Goal: Find specific fact: Find contact information

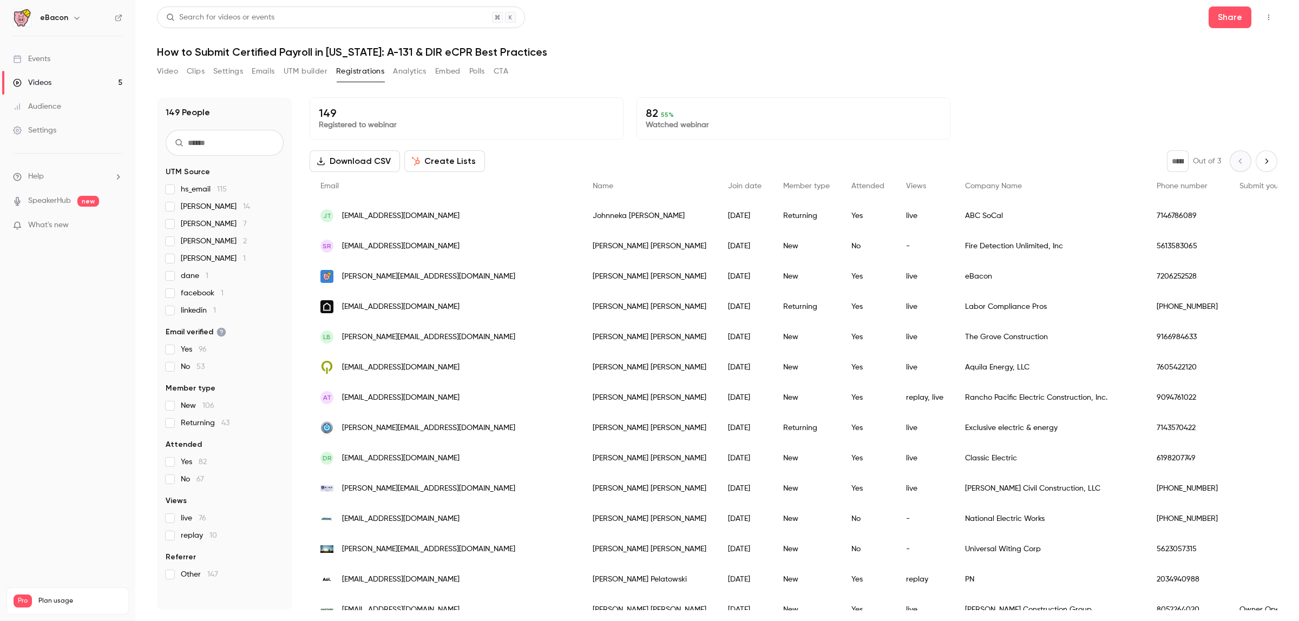
click at [191, 257] on span "[PERSON_NAME] 1" at bounding box center [213, 258] width 65 height 11
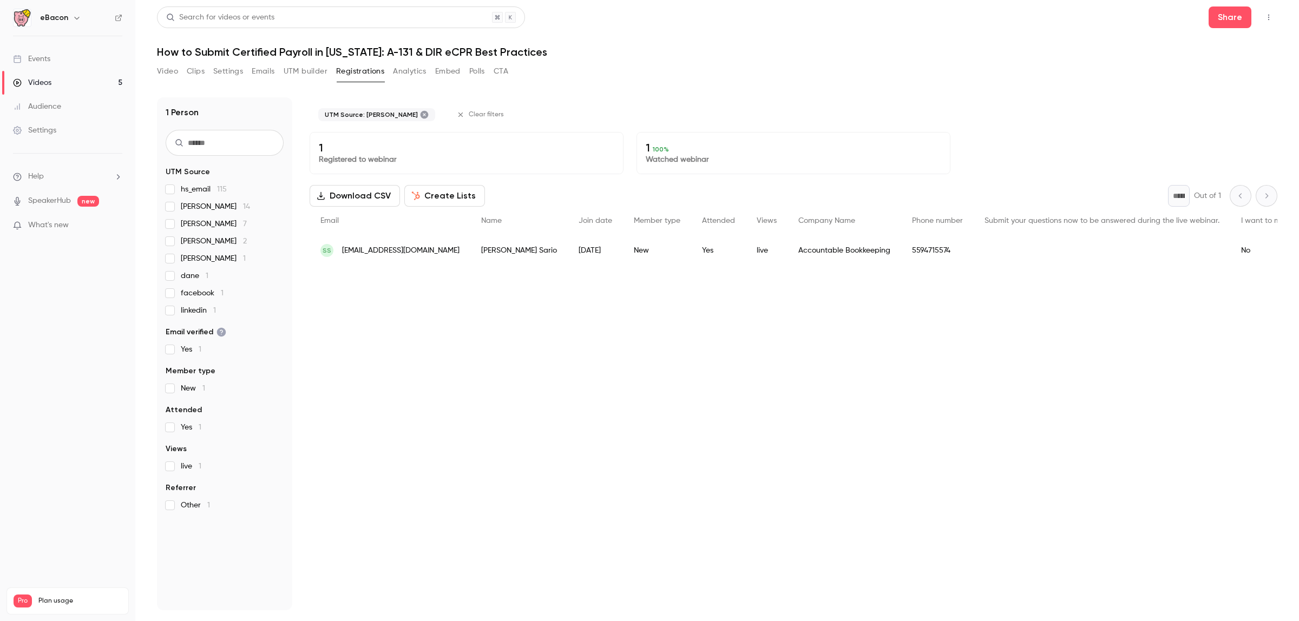
click at [195, 207] on span "[PERSON_NAME] 14" at bounding box center [215, 206] width 69 height 11
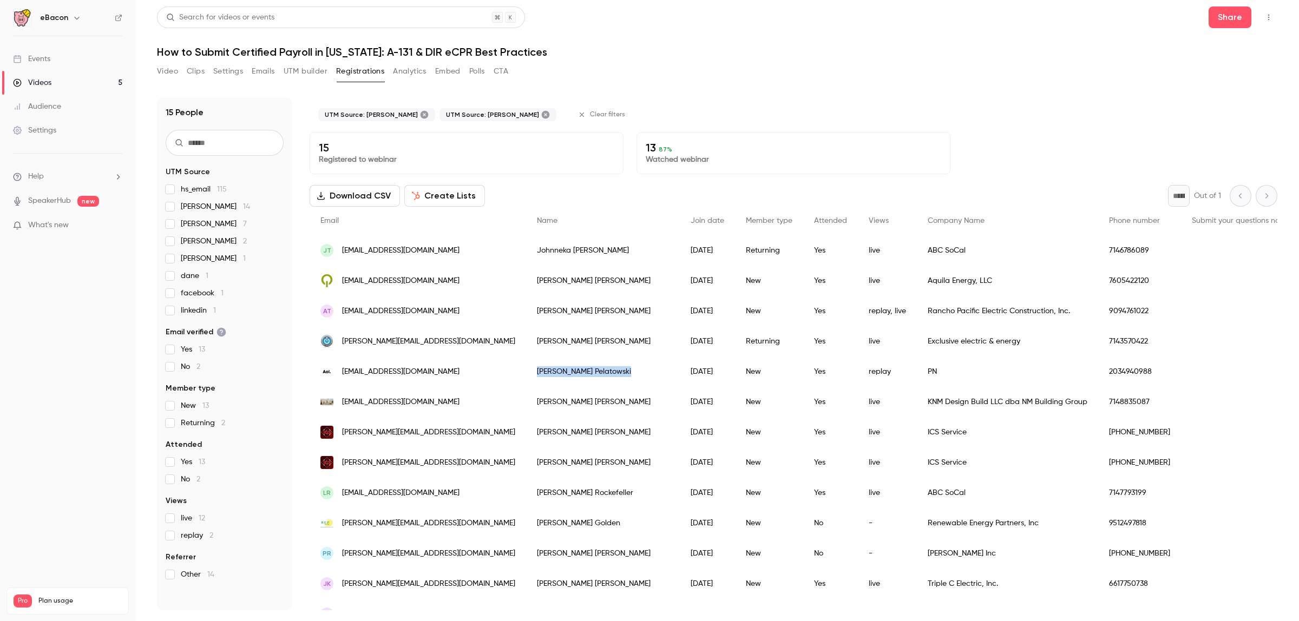
drag, startPoint x: 563, startPoint y: 370, endPoint x: 497, endPoint y: 371, distance: 66.0
click at [526, 371] on div "[PERSON_NAME]" at bounding box center [603, 372] width 154 height 30
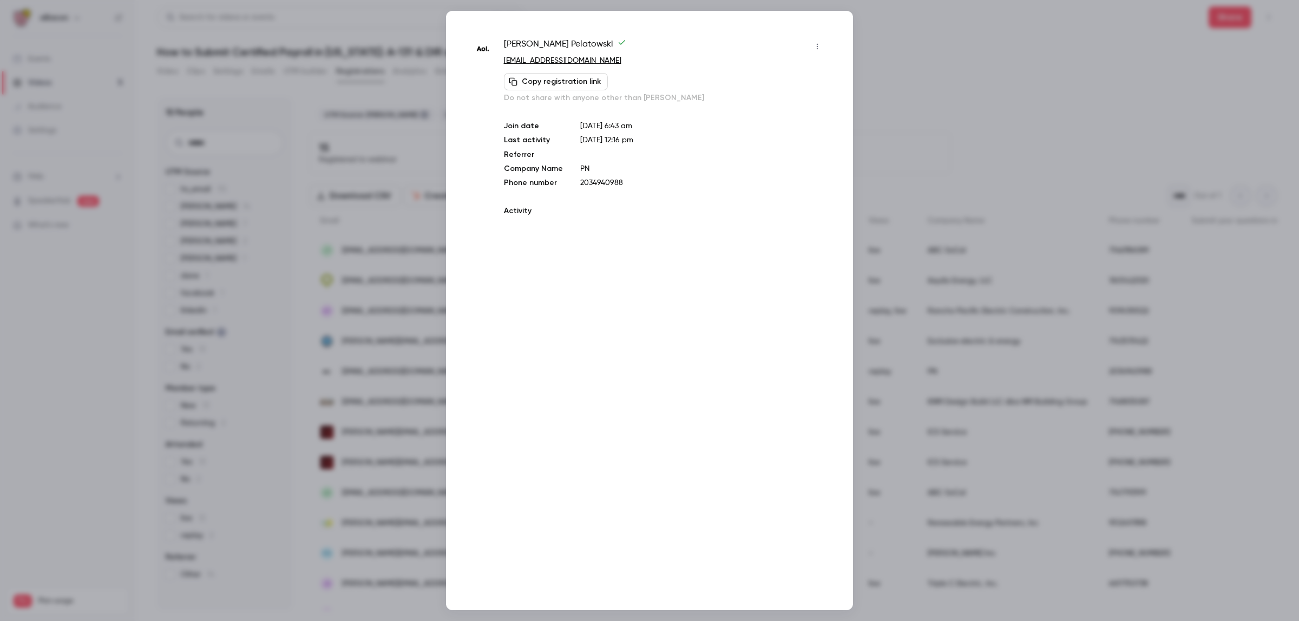
copy div "[PERSON_NAME]"
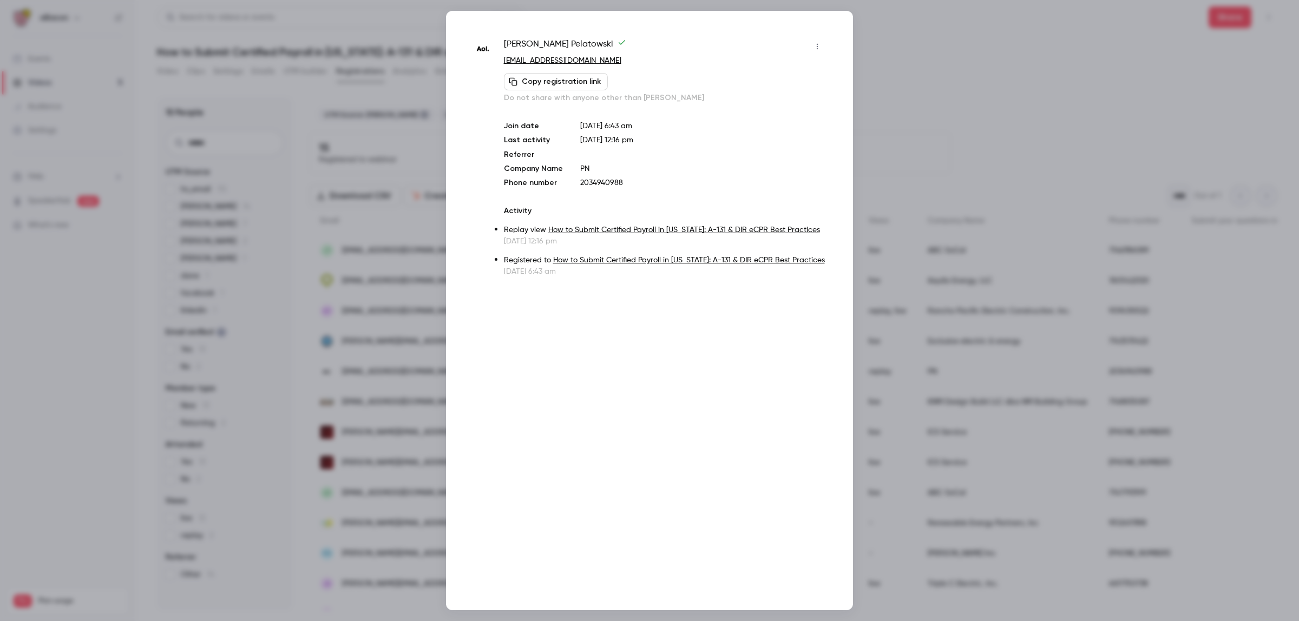
click at [919, 62] on div at bounding box center [649, 310] width 1299 height 621
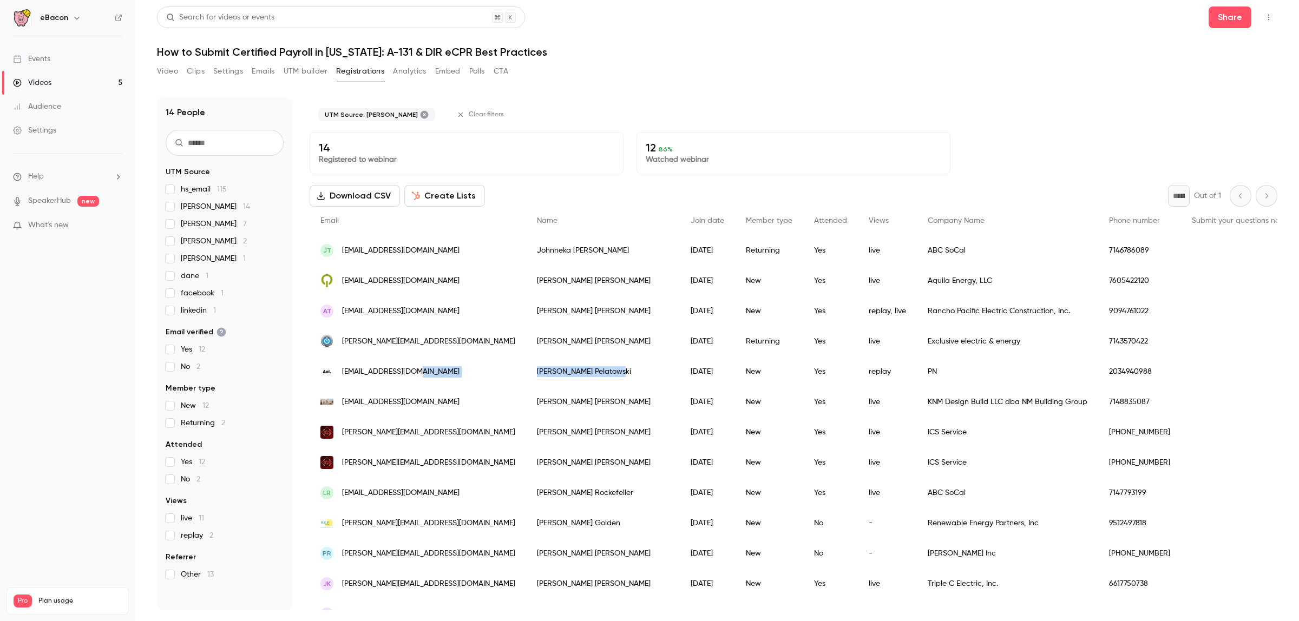
drag, startPoint x: 552, startPoint y: 368, endPoint x: 482, endPoint y: 366, distance: 70.9
click at [482, 366] on div "[EMAIL_ADDRESS][DOMAIN_NAME] [PERSON_NAME] [DATE] New Yes replay PN 2034940988 …" at bounding box center [1267, 372] width 1917 height 30
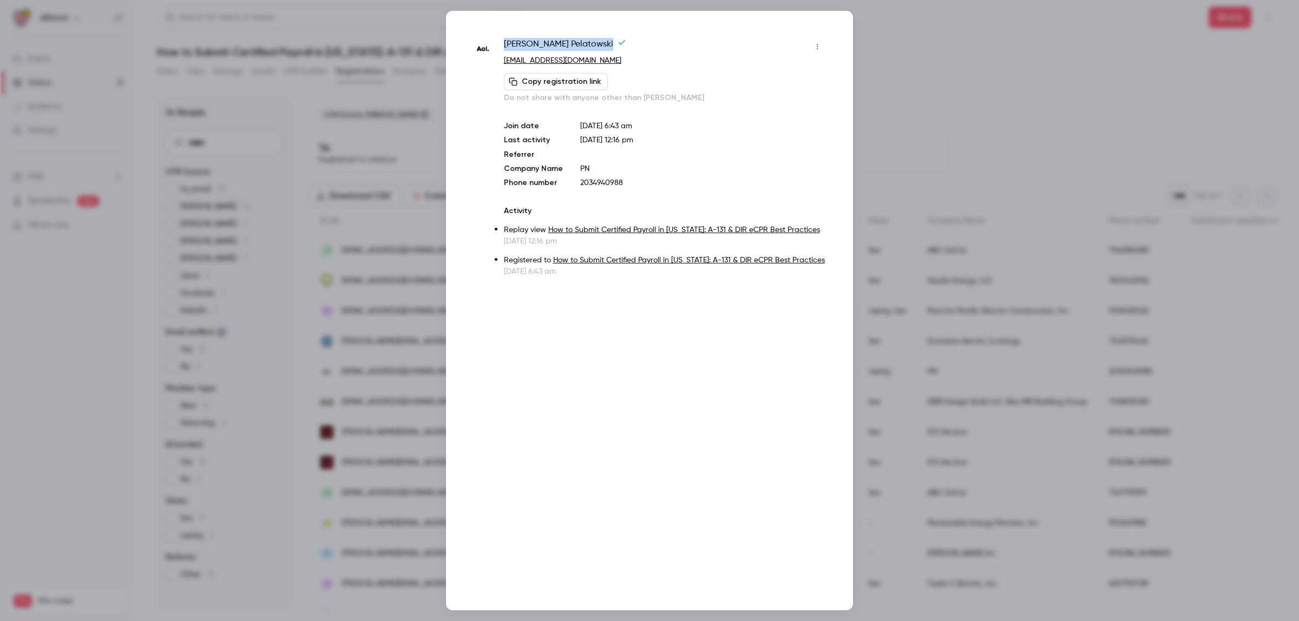
drag, startPoint x: 583, startPoint y: 43, endPoint x: 501, endPoint y: 47, distance: 82.3
click at [499, 50] on div "[PERSON_NAME] [EMAIL_ADDRESS][DOMAIN_NAME] Copy registration link Do not share …" at bounding box center [649, 157] width 353 height 239
copy span "[PERSON_NAME]"
click at [892, 52] on div at bounding box center [649, 310] width 1299 height 621
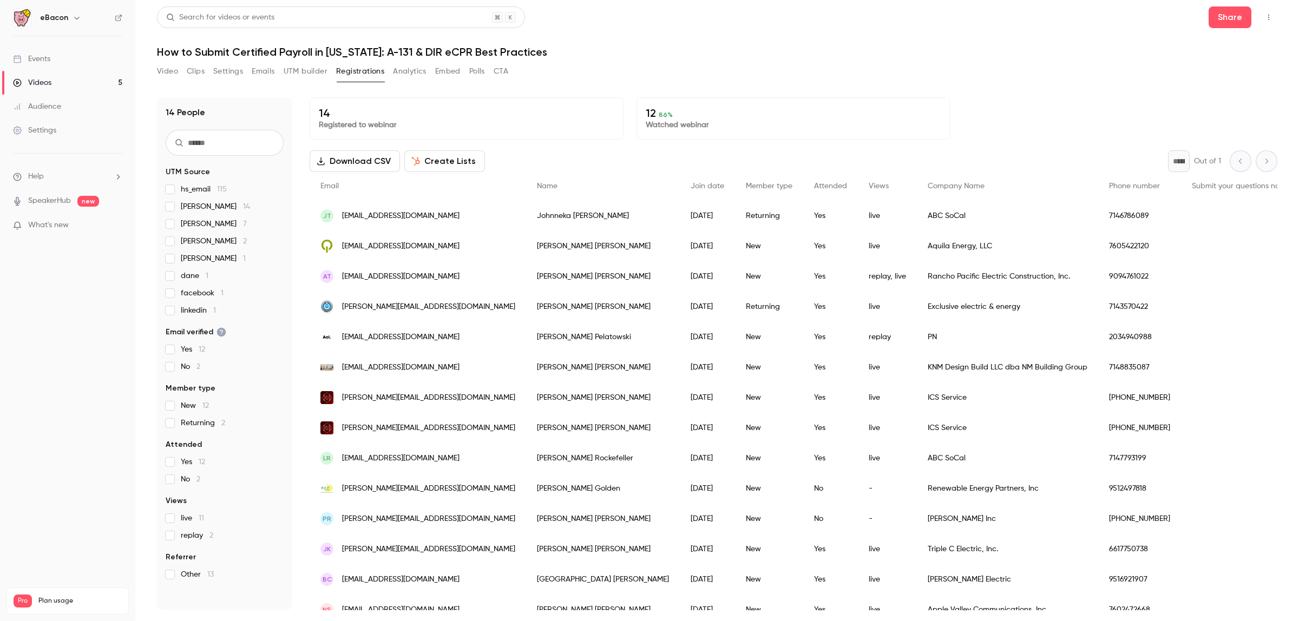
click at [171, 253] on div "hs_email 115 [PERSON_NAME] b 14 [PERSON_NAME] 7 [PERSON_NAME] 2 [PERSON_NAME] 1…" at bounding box center [225, 250] width 118 height 132
